Goal: Task Accomplishment & Management: Manage account settings

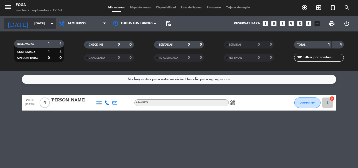
click at [33, 28] on input "[DATE]" at bounding box center [54, 23] width 44 height 9
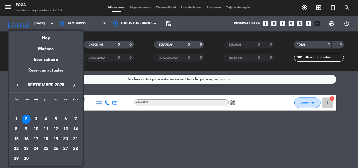
click at [35, 117] on div "3" at bounding box center [35, 119] width 9 height 9
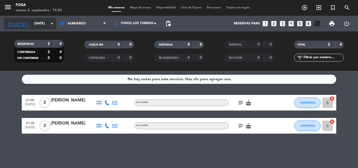
click at [32, 27] on input "[DATE]" at bounding box center [54, 23] width 44 height 9
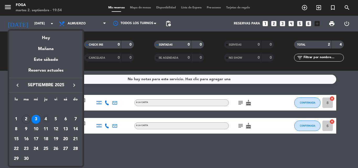
click at [45, 117] on div "4" at bounding box center [45, 119] width 9 height 9
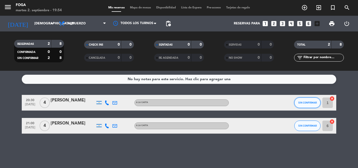
click at [297, 103] on button "SIN CONFIRMAR" at bounding box center [308, 103] width 26 height 10
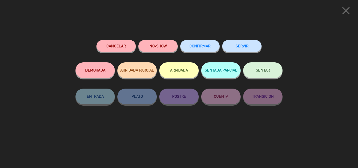
click at [199, 46] on span "CONFIRMAR" at bounding box center [200, 46] width 21 height 4
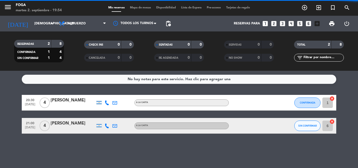
click at [292, 128] on div "21:00 [DATE] 4 [PERSON_NAME] A LA CARTA SIN CONFIRMAR 6 cancel" at bounding box center [179, 126] width 315 height 16
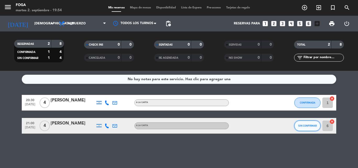
click at [302, 126] on span "SIN CONFIRMAR" at bounding box center [308, 125] width 19 height 3
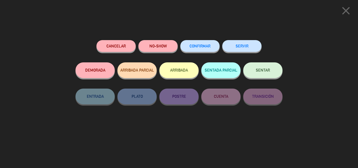
click at [215, 58] on div "CONFIRMAR" at bounding box center [200, 51] width 39 height 22
click at [214, 56] on div "CONFIRMAR" at bounding box center [200, 51] width 39 height 22
click at [212, 52] on div "CONFIRMAR" at bounding box center [200, 51] width 39 height 22
click at [210, 50] on button "CONFIRMAR" at bounding box center [200, 46] width 39 height 12
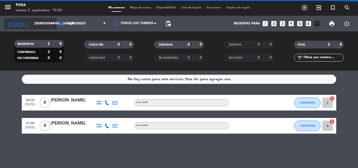
click at [39, 26] on input "[DEMOGRAPHIC_DATA][DATE]" at bounding box center [54, 23] width 44 height 9
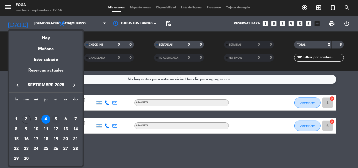
click at [57, 117] on div "5" at bounding box center [55, 119] width 9 height 9
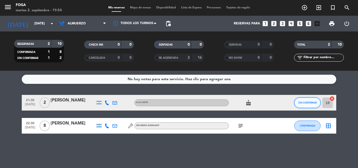
click at [315, 103] on span "SIN CONFIRMAR" at bounding box center [308, 102] width 19 height 3
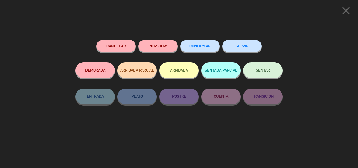
click at [183, 44] on button "CONFIRMAR" at bounding box center [200, 46] width 39 height 12
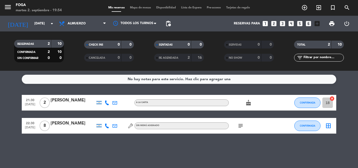
click at [242, 126] on icon "subject" at bounding box center [241, 126] width 6 height 6
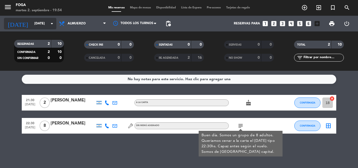
click at [41, 25] on input "[DATE]" at bounding box center [54, 23] width 44 height 9
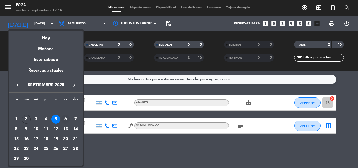
click at [64, 121] on div "6" at bounding box center [65, 119] width 9 height 9
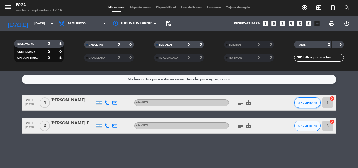
click at [315, 100] on button "SIN CONFIRMAR" at bounding box center [308, 103] width 26 height 10
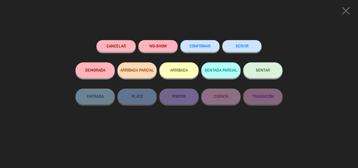
click at [202, 50] on button "CONFIRMAR" at bounding box center [200, 46] width 39 height 12
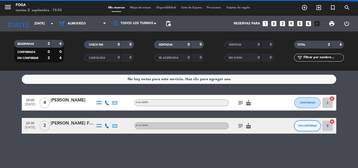
click at [301, 126] on span "SIN CONFIRMAR" at bounding box center [308, 125] width 19 height 3
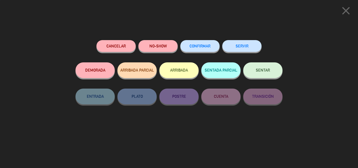
click at [217, 53] on div "CONFIRMAR" at bounding box center [200, 51] width 39 height 22
click at [214, 51] on button "CONFIRMAR" at bounding box center [200, 46] width 39 height 12
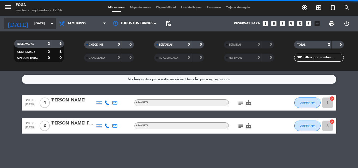
click at [48, 27] on input "[DATE]" at bounding box center [54, 23] width 44 height 9
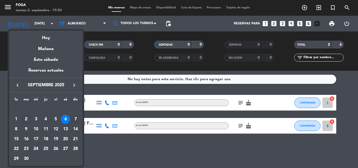
click at [75, 117] on div "7" at bounding box center [75, 119] width 9 height 9
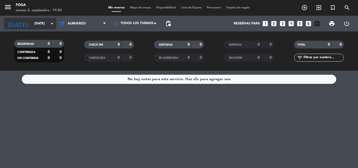
click at [33, 29] on div "[DATE] [DATE] arrow_drop_down" at bounding box center [30, 24] width 52 height 12
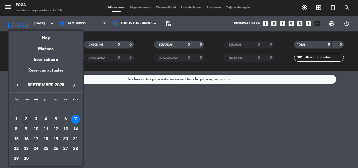
click at [26, 118] on div "2" at bounding box center [26, 119] width 9 height 9
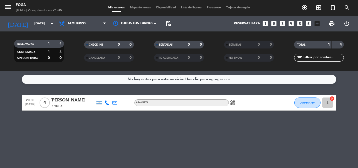
click at [73, 102] on div "[PERSON_NAME]" at bounding box center [73, 100] width 45 height 7
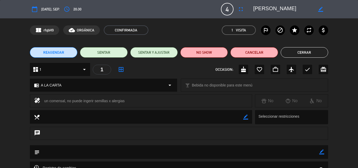
click at [312, 48] on button "Cerrar" at bounding box center [305, 52] width 48 height 10
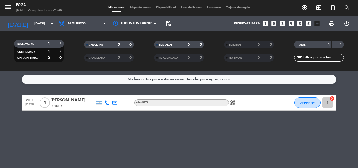
click at [232, 105] on icon "healing" at bounding box center [233, 103] width 6 height 6
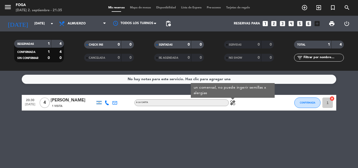
click at [214, 123] on div "No hay notas para este servicio. Haz clic para agregar una 20:30 [DATE] 4 [PERS…" at bounding box center [179, 119] width 358 height 97
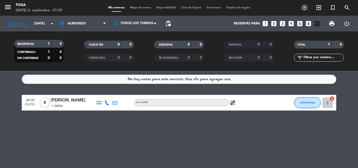
click at [307, 103] on span "CONFIRMADA" at bounding box center [307, 102] width 15 height 3
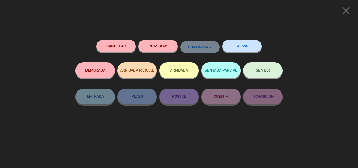
click at [262, 71] on span "SENTAR" at bounding box center [263, 70] width 14 height 4
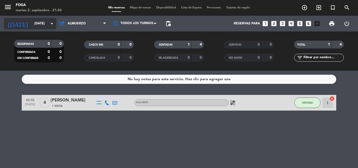
click at [38, 27] on input "[DATE]" at bounding box center [54, 23] width 44 height 9
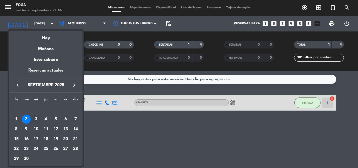
click at [36, 118] on div "3" at bounding box center [35, 119] width 9 height 9
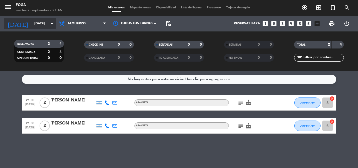
click at [39, 28] on div "[DATE] [DATE] arrow_drop_down" at bounding box center [30, 24] width 52 height 12
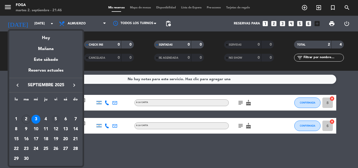
click at [57, 117] on div "5" at bounding box center [55, 119] width 9 height 9
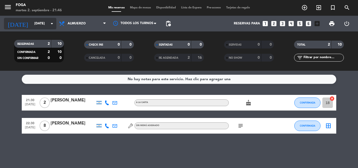
click at [32, 27] on input "[DATE]" at bounding box center [54, 23] width 44 height 9
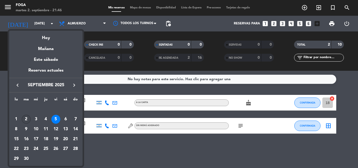
click at [29, 115] on td "2" at bounding box center [26, 120] width 10 height 10
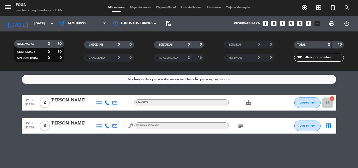
type input "[DATE]"
